Goal: Information Seeking & Learning: Understand process/instructions

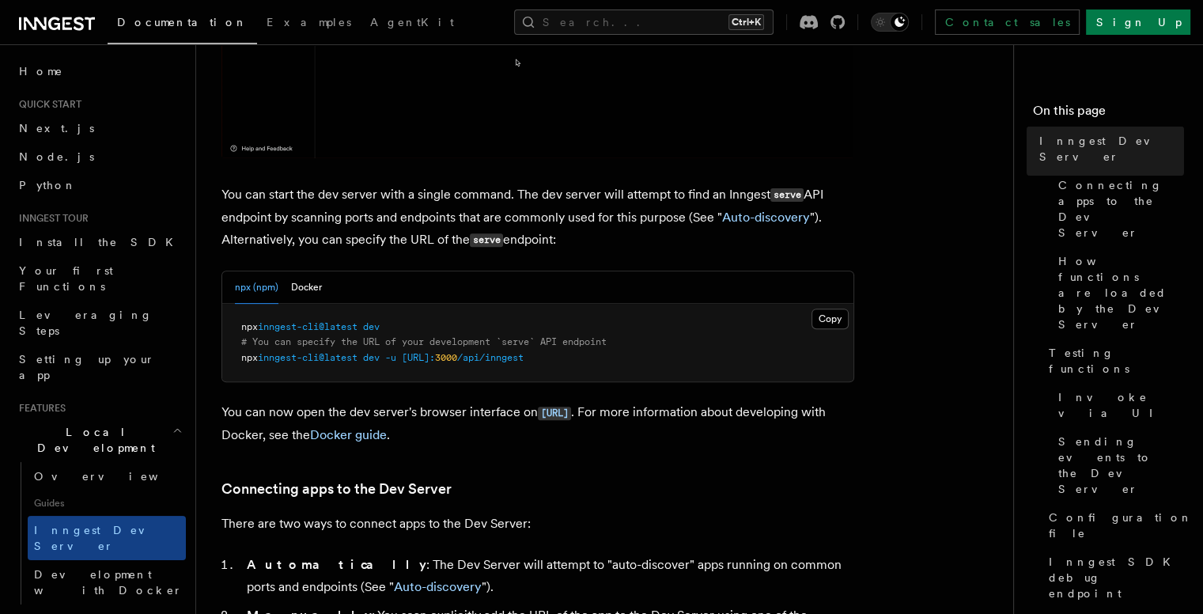
scroll to position [539, 0]
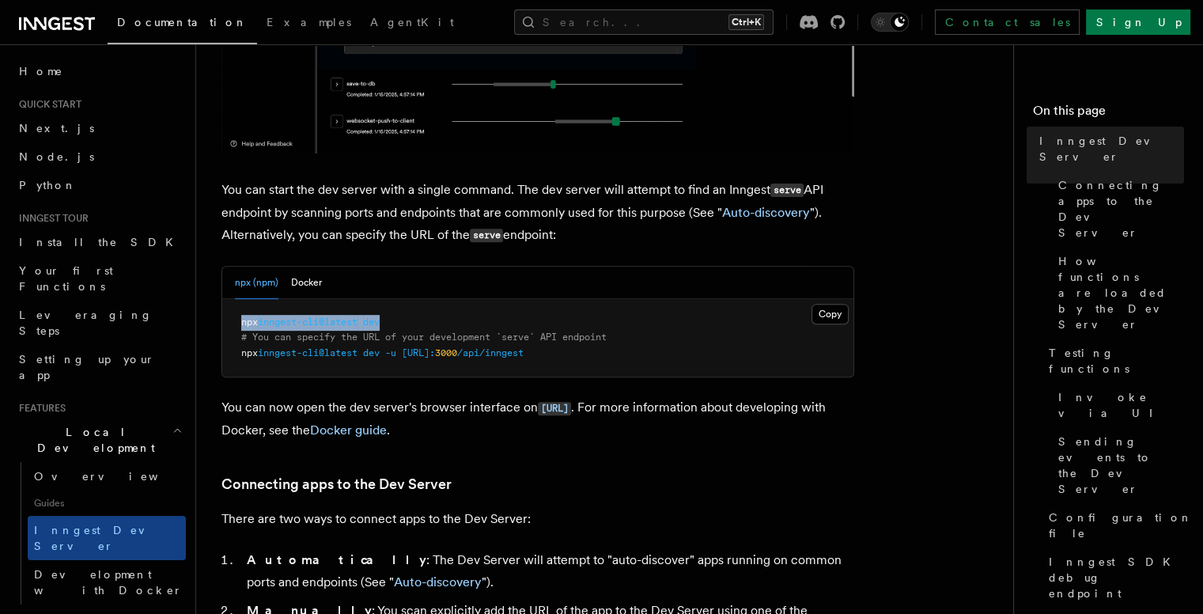
drag, startPoint x: 402, startPoint y: 322, endPoint x: 241, endPoint y: 313, distance: 160.7
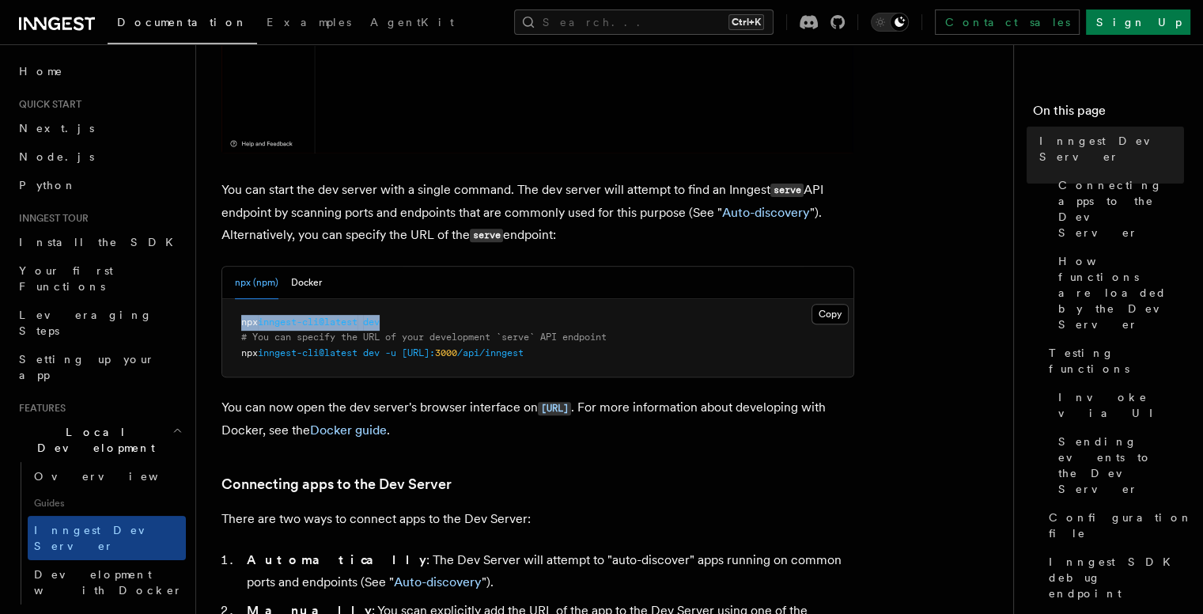
click at [241, 313] on pre "npx inngest-cli@latest dev # You can specify the URL of your development `serve…" at bounding box center [537, 338] width 631 height 78
copy span "npx inngest-cli@latest dev"
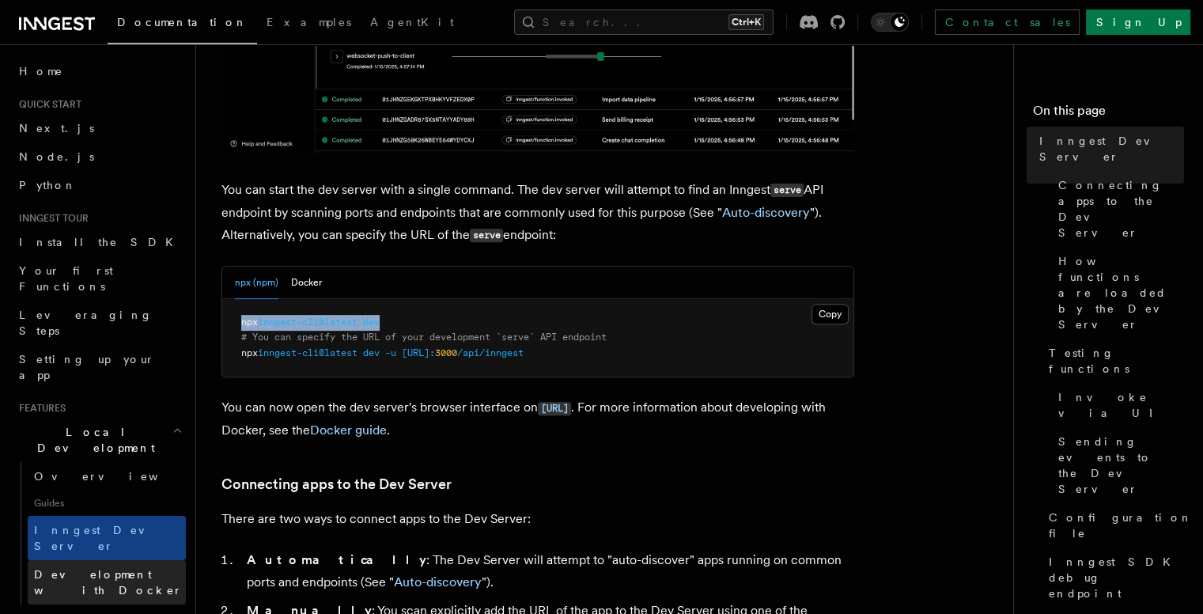
click at [145, 568] on span "Development with Docker" at bounding box center [108, 582] width 149 height 28
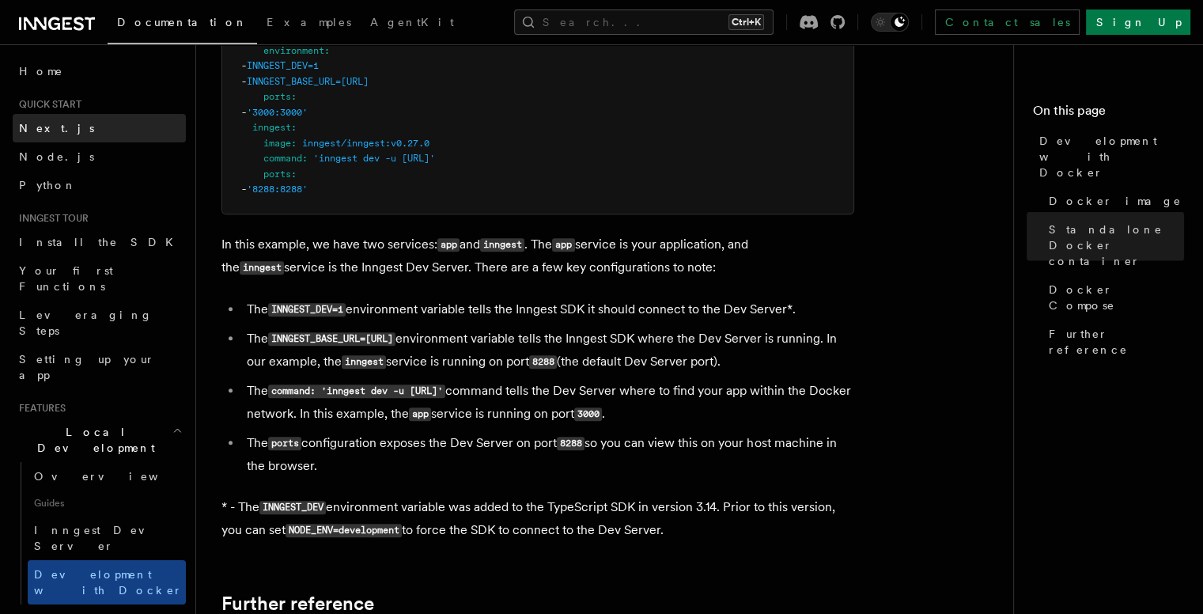
scroll to position [1256, 0]
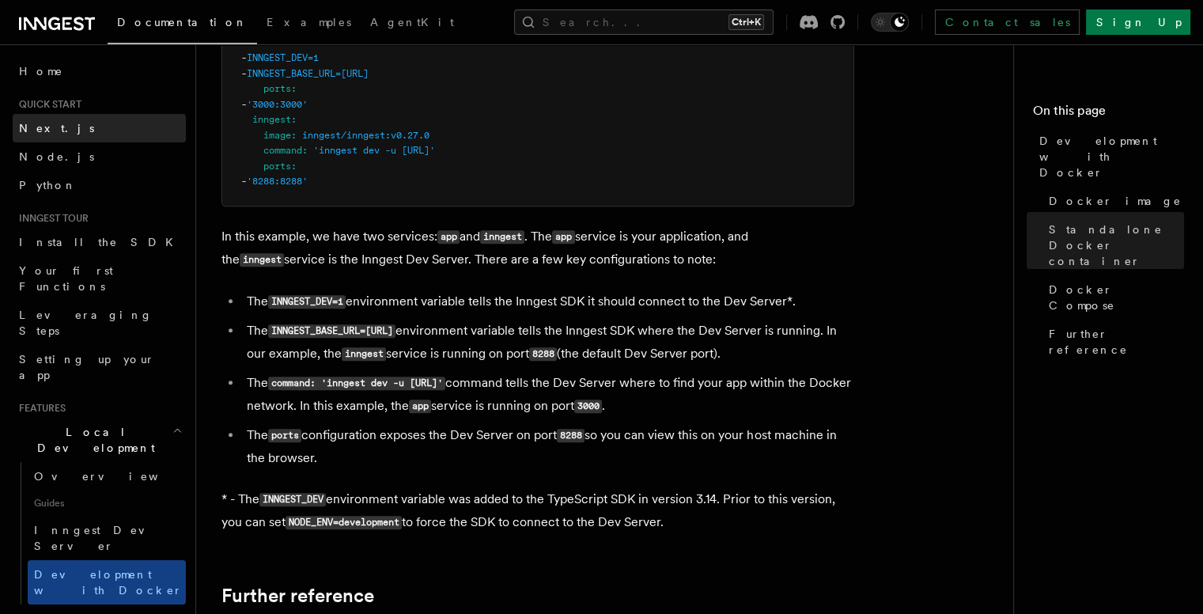
click at [40, 130] on span "Next.js" at bounding box center [56, 128] width 75 height 13
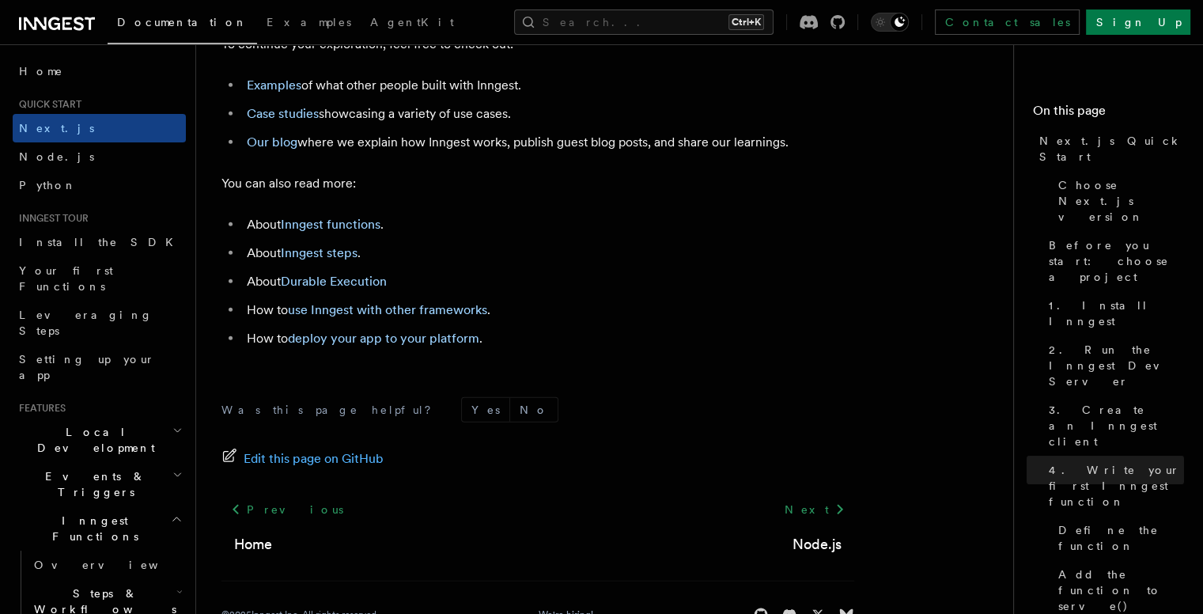
scroll to position [10016, 0]
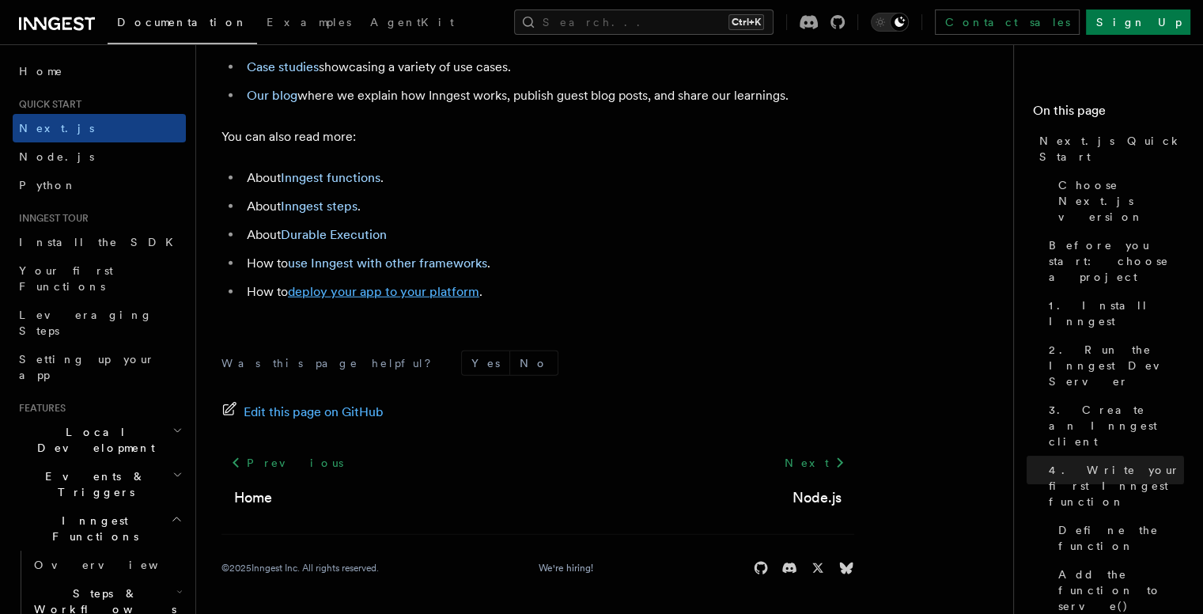
click at [388, 299] on link "deploy your app to your platform" at bounding box center [383, 291] width 191 height 15
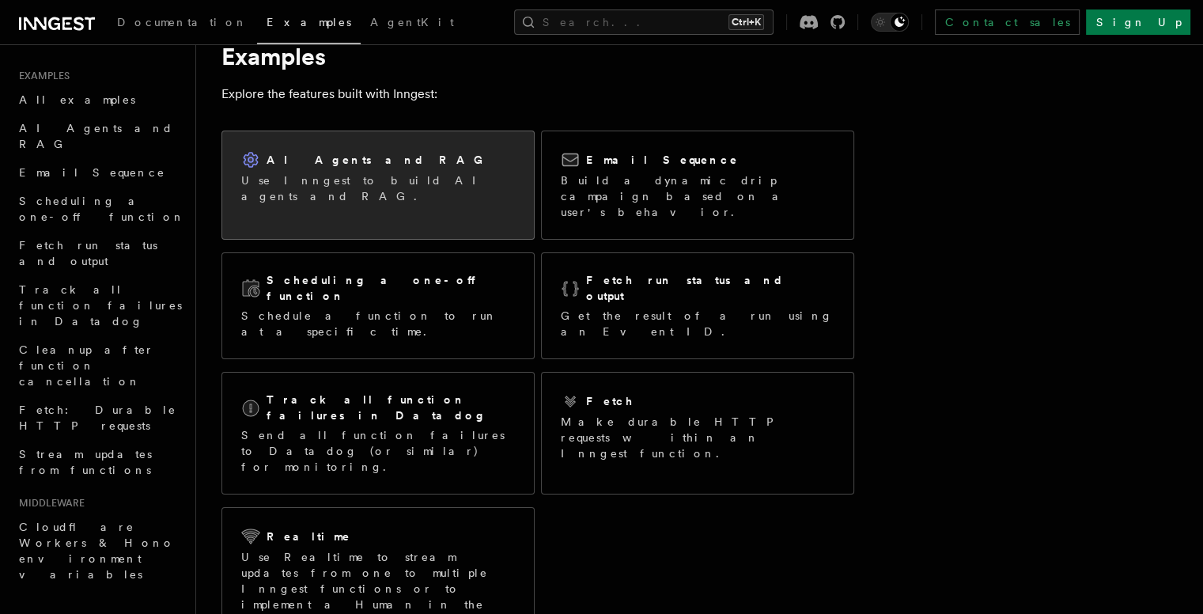
scroll to position [37, 0]
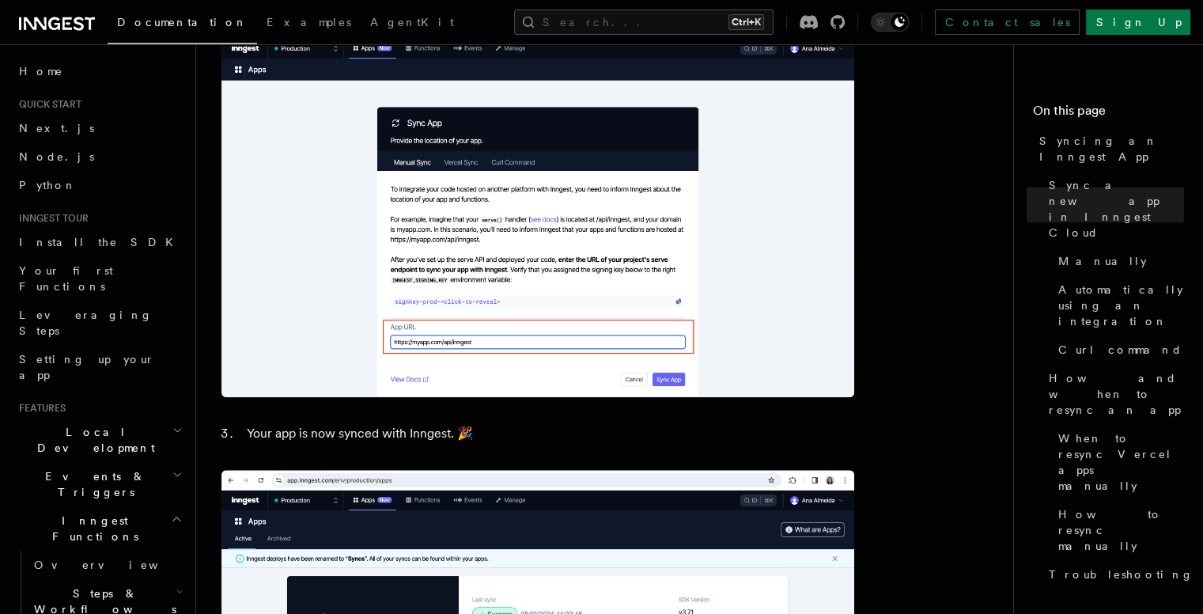
scroll to position [1318, 0]
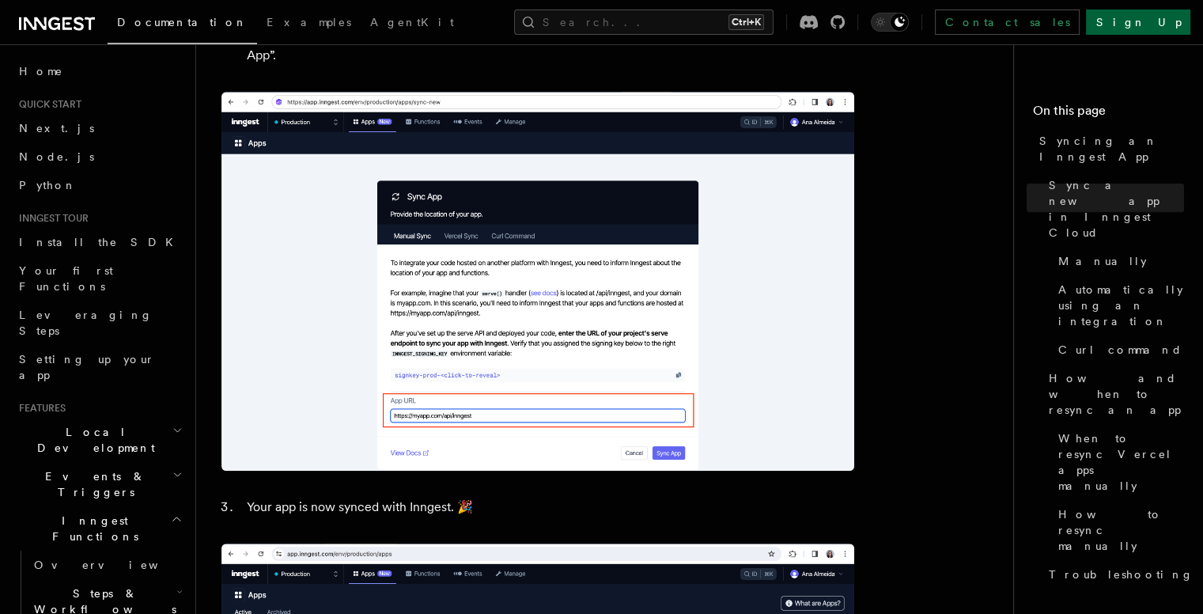
click at [1164, 18] on link "Sign Up" at bounding box center [1138, 21] width 104 height 25
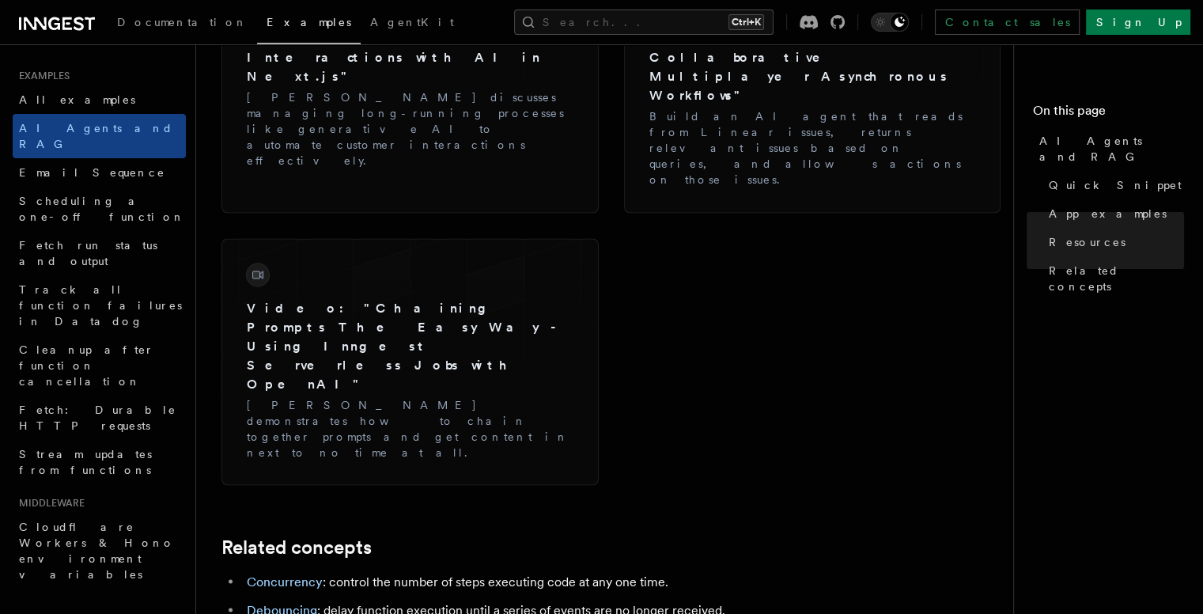
scroll to position [2808, 0]
